Goal: Find contact information: Find contact information

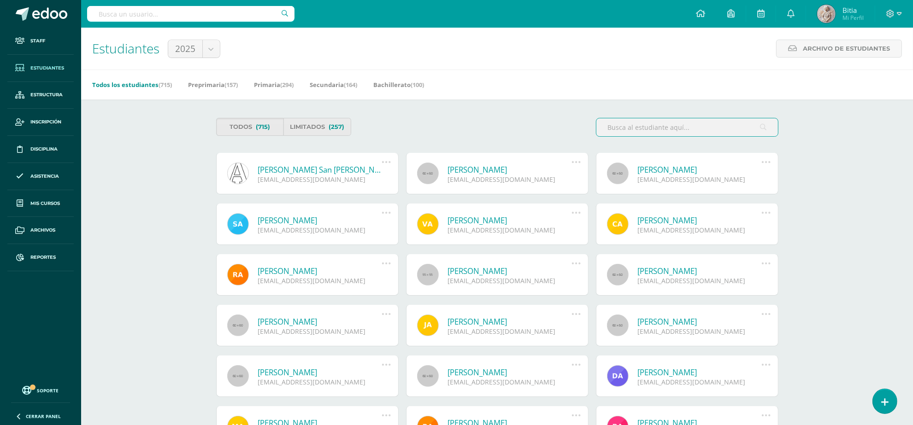
click at [188, 21] on input "text" at bounding box center [190, 14] width 207 height 16
type input "paulino barrios"
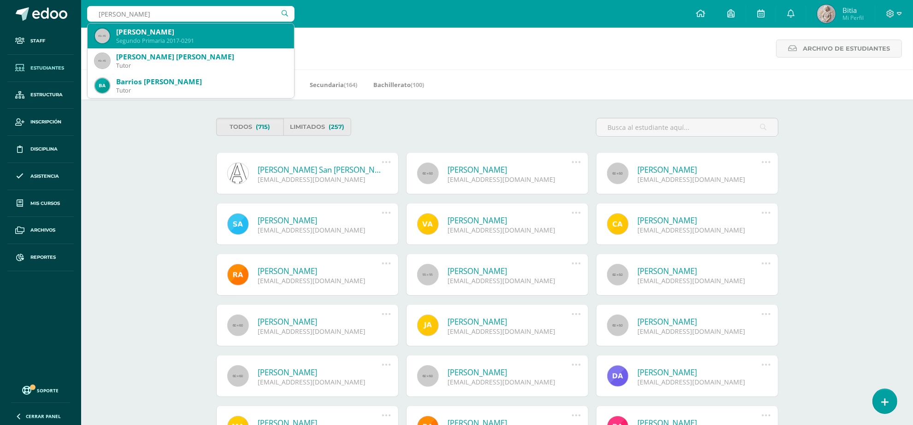
click at [192, 41] on div "Segundo Primaria 2017-0291" at bounding box center [201, 41] width 170 height 8
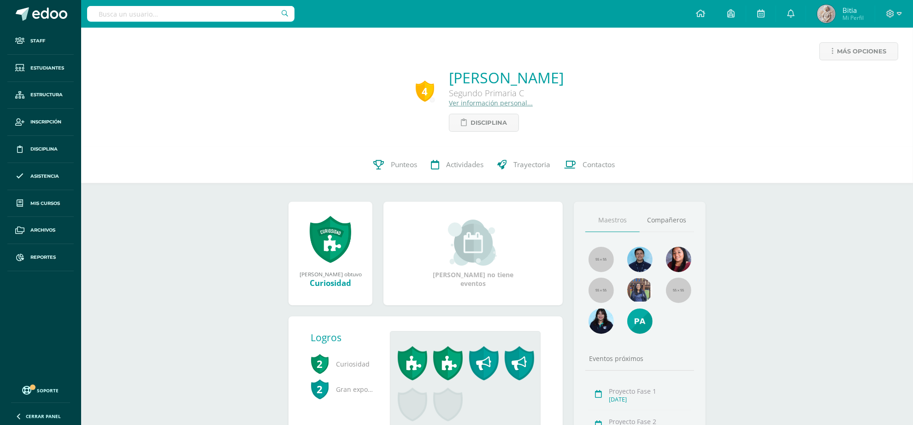
click at [219, 10] on input "text" at bounding box center [190, 14] width 207 height 16
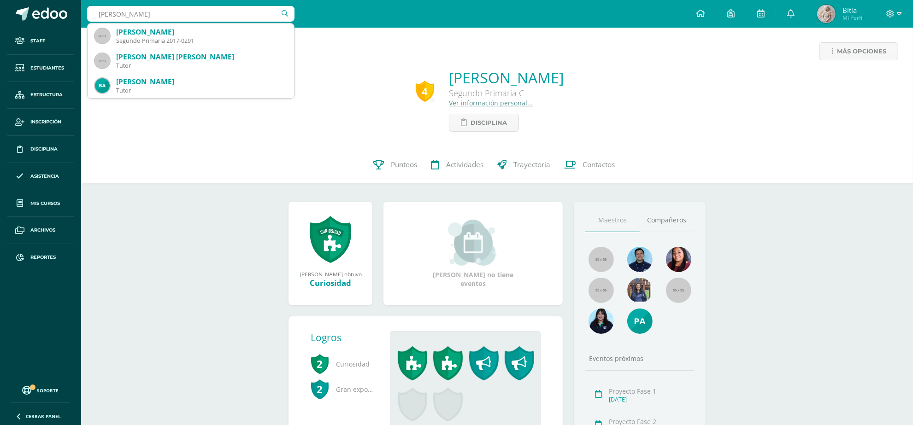
type input "paulino barrr"
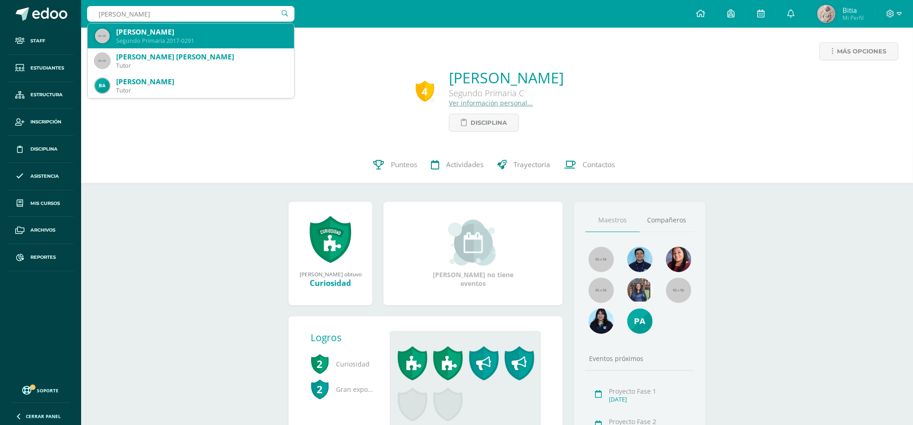
click at [181, 39] on div "Segundo Primaria 2017-0291" at bounding box center [201, 41] width 170 height 8
click at [181, 39] on div "Más opciones 4 Paulino Barrios Salazar Segundo Primaria C Ver información perso…" at bounding box center [496, 87] width 831 height 119
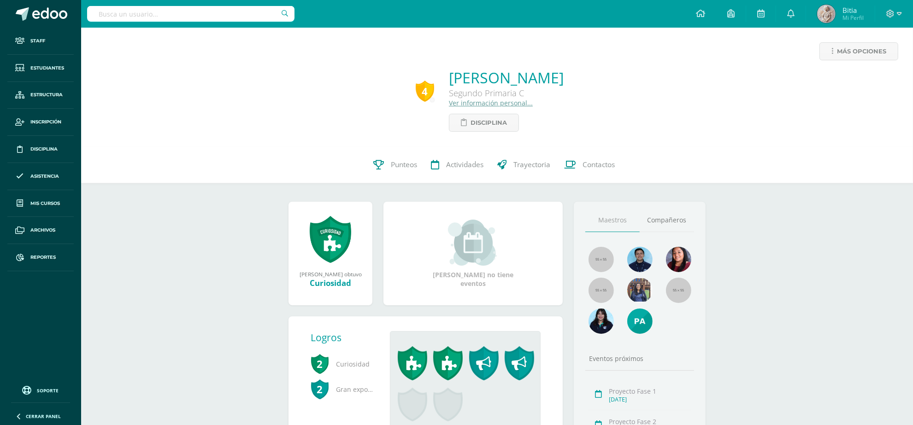
click at [479, 105] on link "Ver información personal..." at bounding box center [491, 103] width 84 height 9
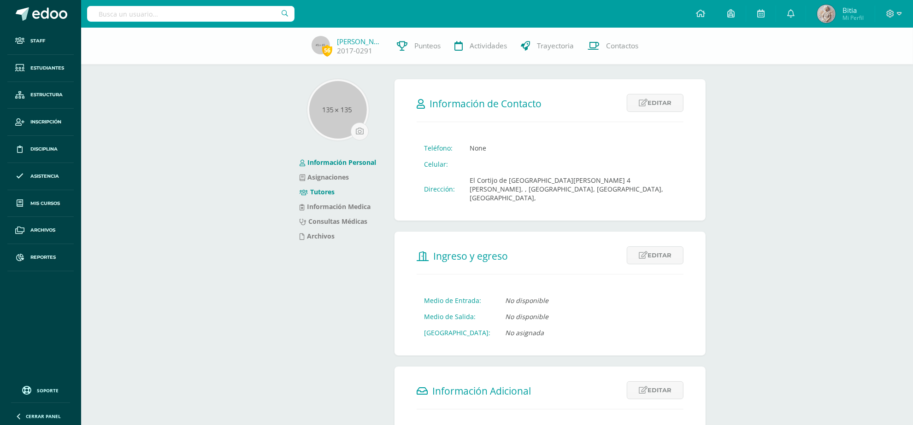
click at [324, 189] on link "Tutores" at bounding box center [316, 191] width 35 height 9
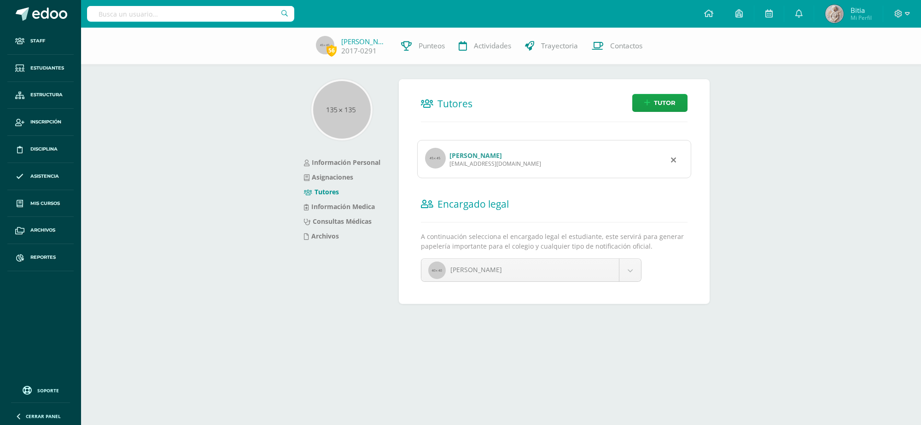
click at [474, 157] on link "[PERSON_NAME]" at bounding box center [476, 155] width 53 height 9
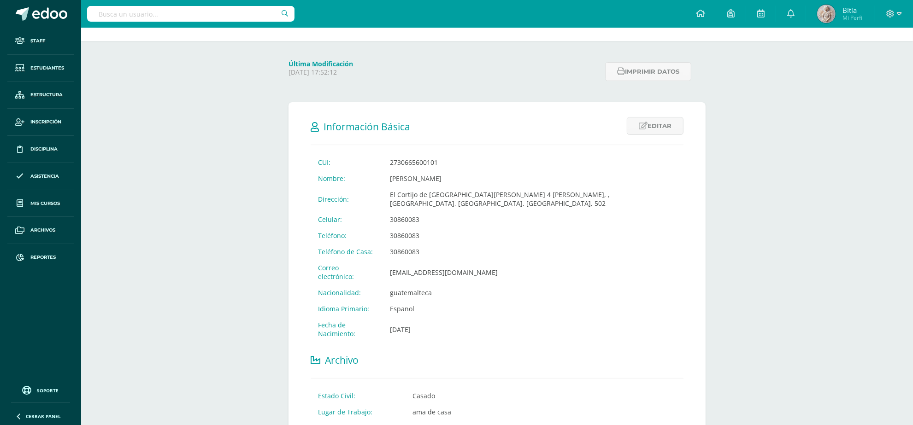
scroll to position [115, 0]
